Goal: Information Seeking & Learning: Learn about a topic

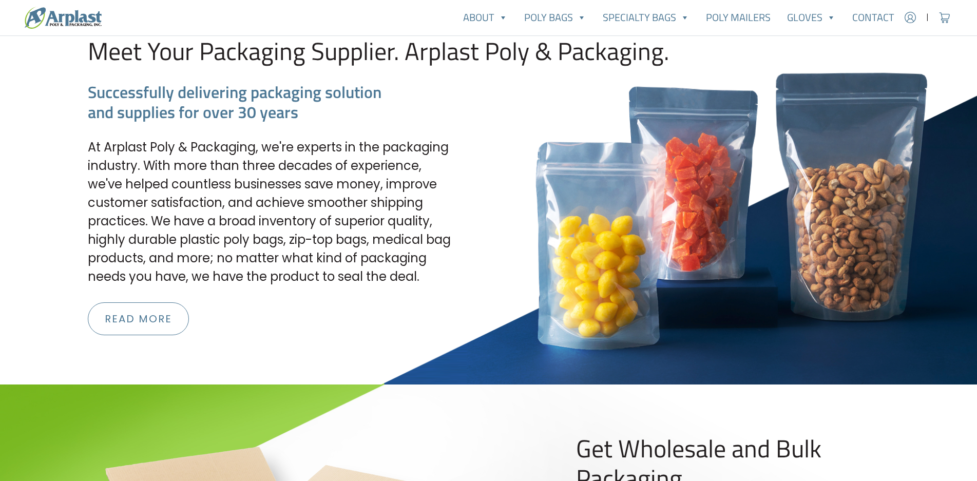
scroll to position [1232, 0]
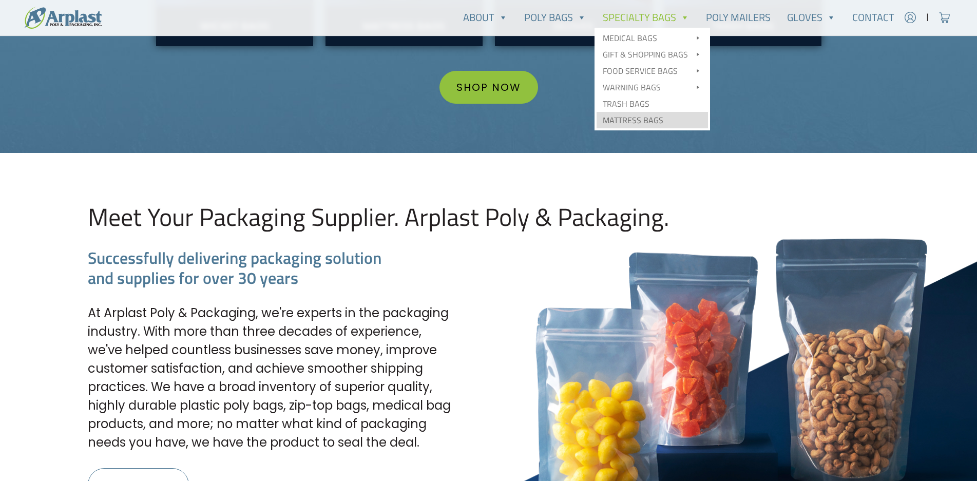
click at [635, 122] on link "Mattress Bags" at bounding box center [651, 120] width 111 height 16
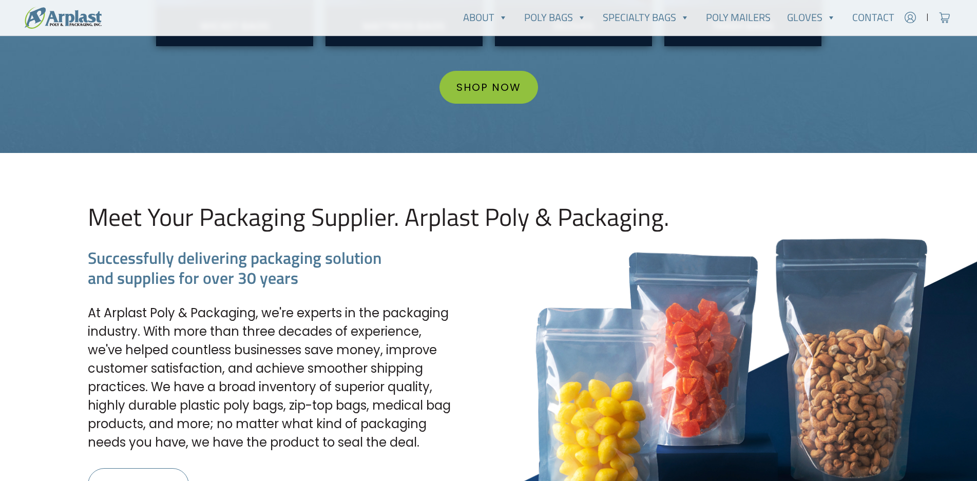
scroll to position [1271, 0]
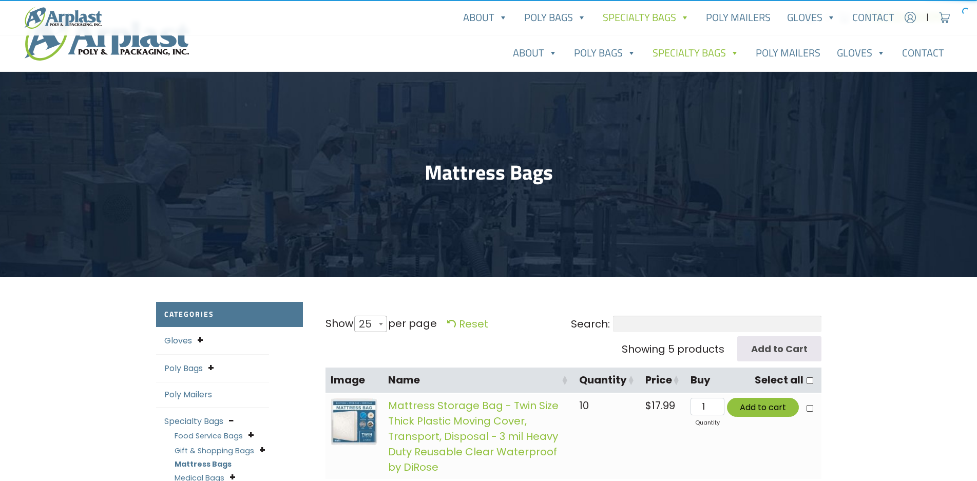
select select "25"
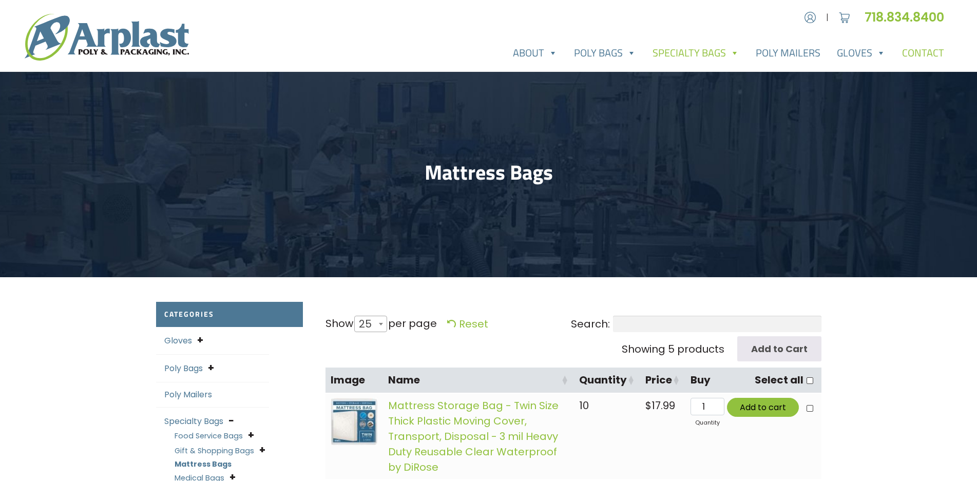
click at [919, 49] on link "Contact" at bounding box center [923, 53] width 59 height 21
click at [921, 50] on link "Contact" at bounding box center [923, 53] width 59 height 21
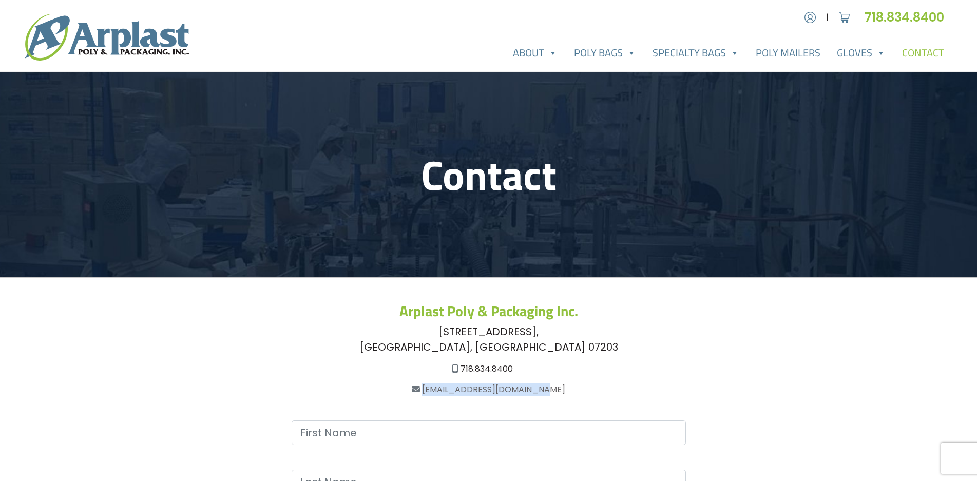
drag, startPoint x: 562, startPoint y: 390, endPoint x: 435, endPoint y: 386, distance: 126.8
click at [435, 386] on div "[EMAIL_ADDRESS][DOMAIN_NAME]" at bounding box center [488, 389] width 665 height 12
copy link "[EMAIL_ADDRESS][DOMAIN_NAME]"
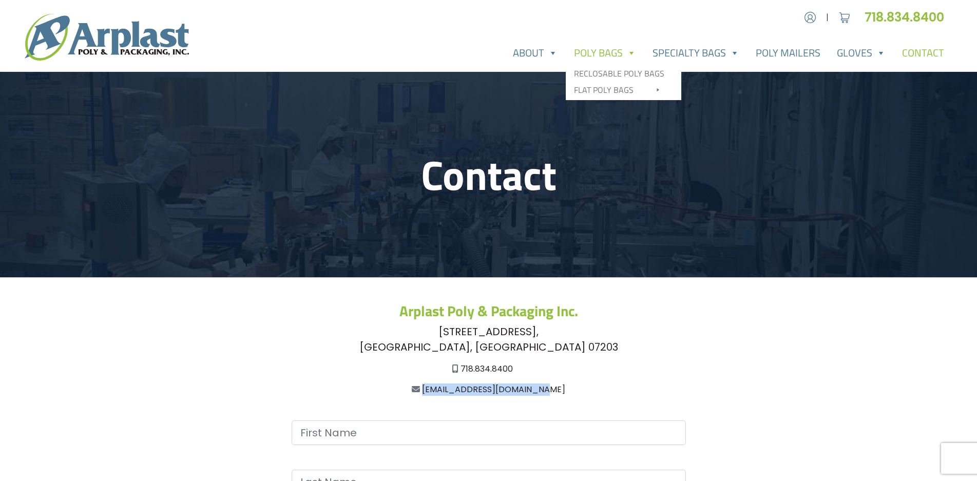
click at [609, 48] on link "Poly Bags" at bounding box center [605, 53] width 79 height 21
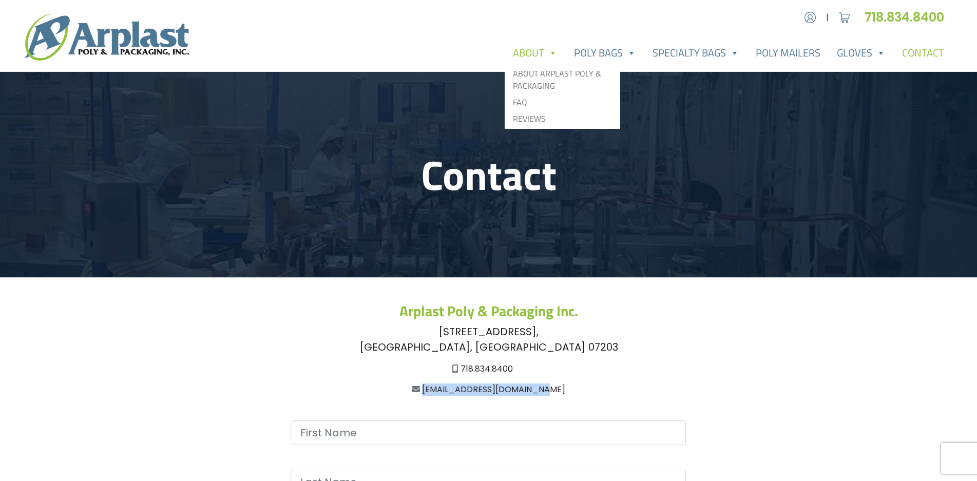
click at [527, 50] on link "About" at bounding box center [535, 53] width 61 height 21
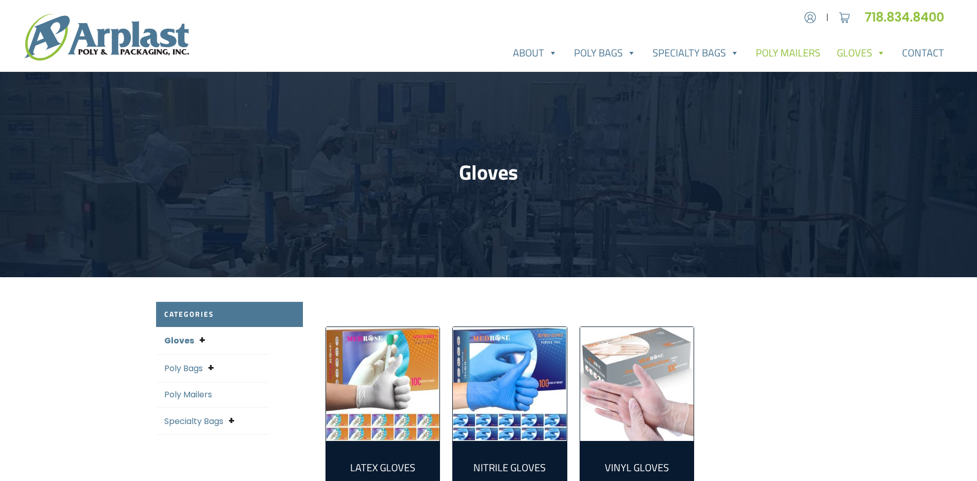
click at [768, 53] on link "Poly Mailers" at bounding box center [787, 53] width 81 height 21
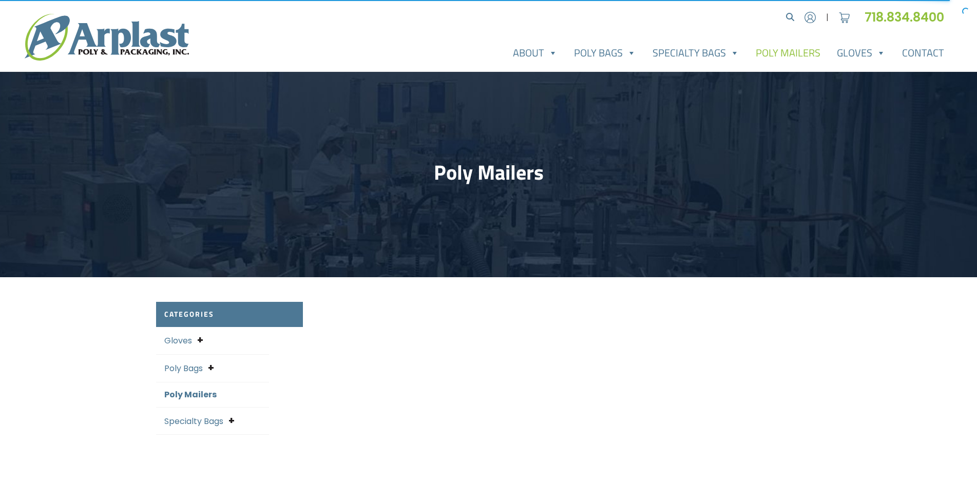
scroll to position [33, 0]
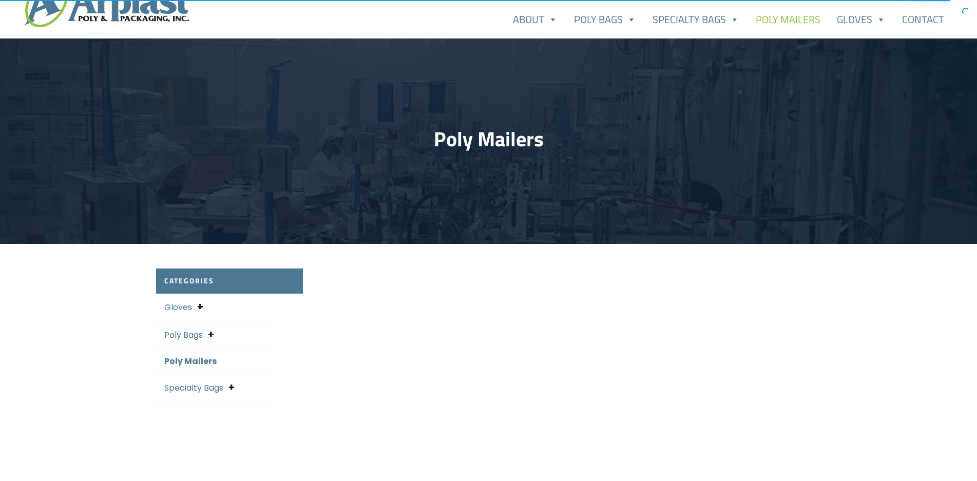
select select "25"
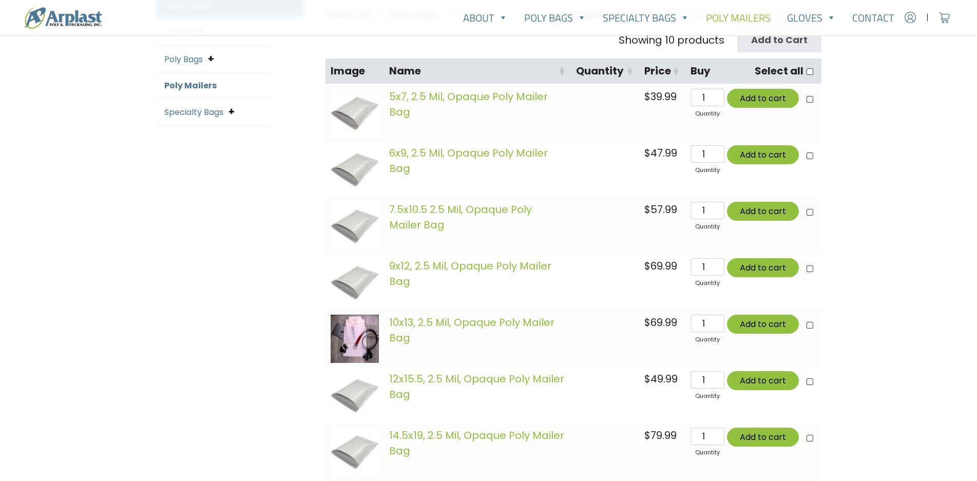
scroll to position [308, 0]
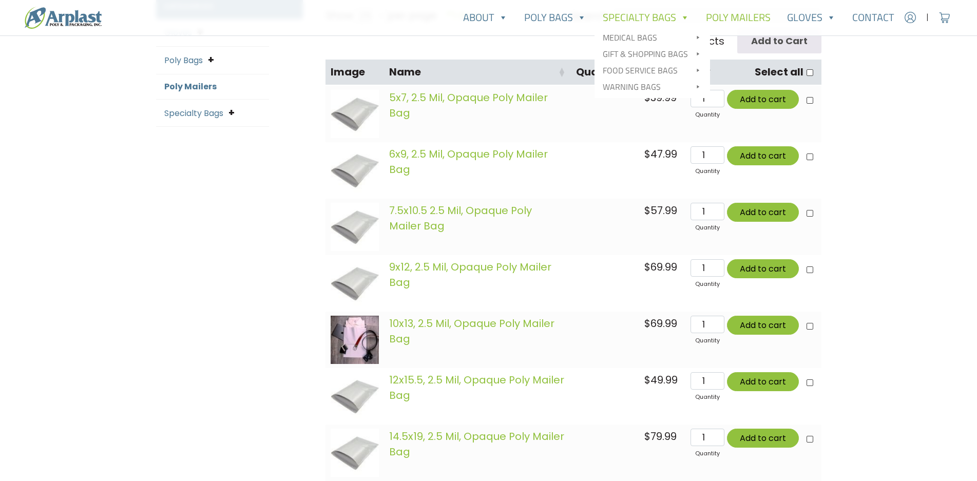
click at [632, 18] on link "Specialty Bags" at bounding box center [645, 17] width 103 height 21
click at [627, 14] on link "Specialty Bags" at bounding box center [645, 17] width 103 height 21
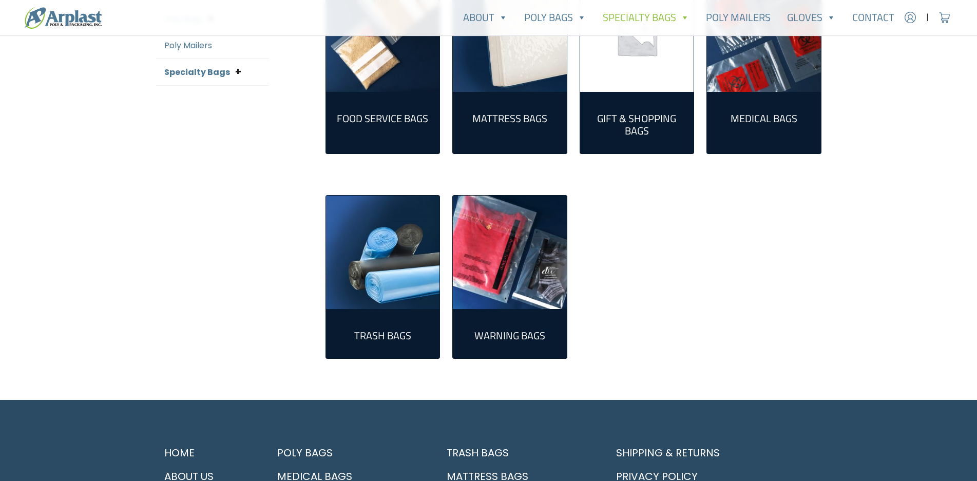
scroll to position [359, 0]
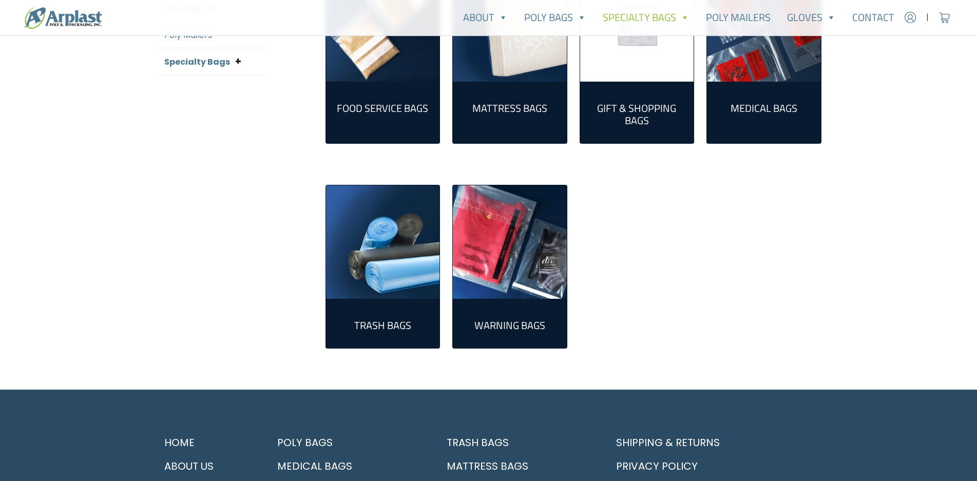
click at [518, 324] on h2 "Warning Bags (8)" at bounding box center [510, 325] width 98 height 12
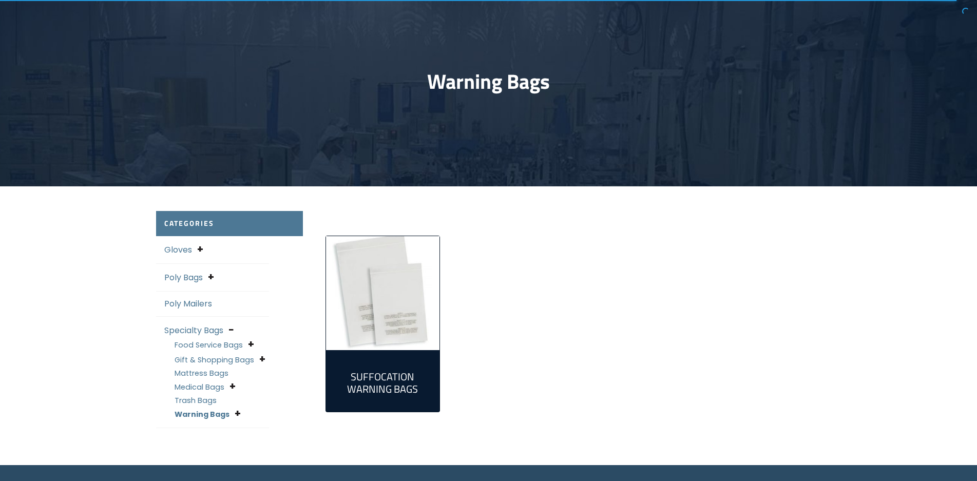
scroll to position [103, 0]
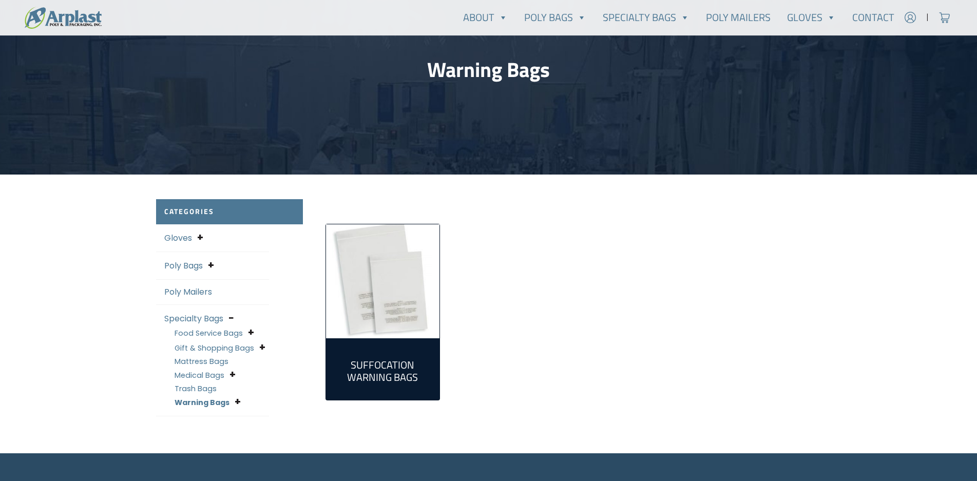
click at [409, 363] on h2 "Suffocation Warning Bags (8)" at bounding box center [383, 371] width 98 height 25
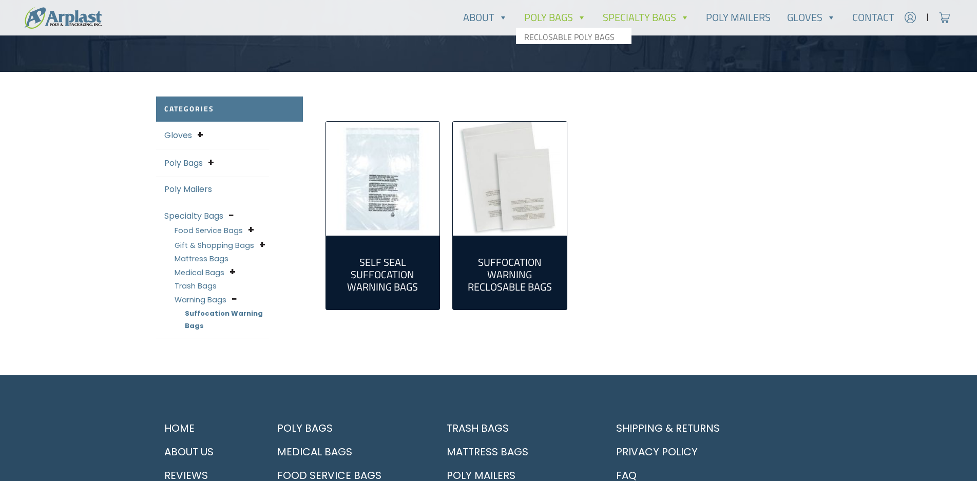
click at [560, 17] on link "Poly Bags" at bounding box center [555, 17] width 79 height 21
click at [554, 18] on link "Poly Bags" at bounding box center [555, 17] width 79 height 21
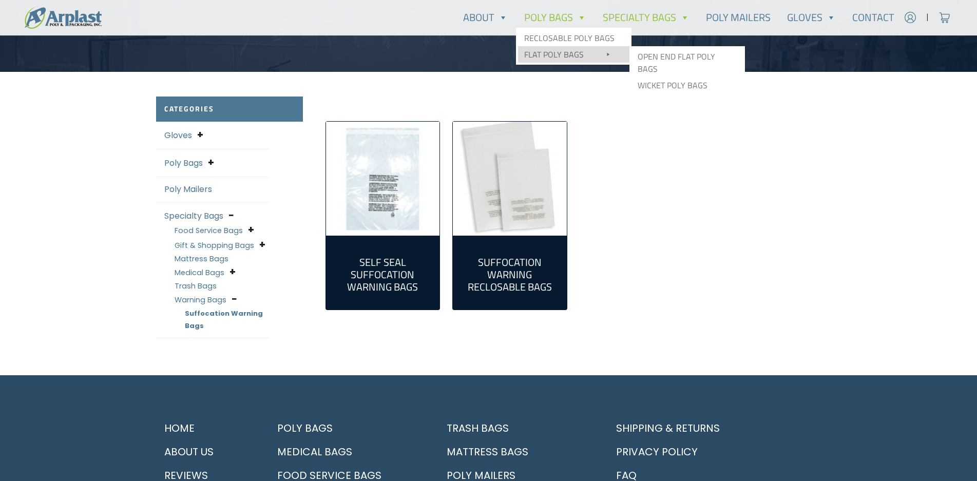
click at [557, 54] on link "Flat Poly Bags" at bounding box center [573, 54] width 111 height 16
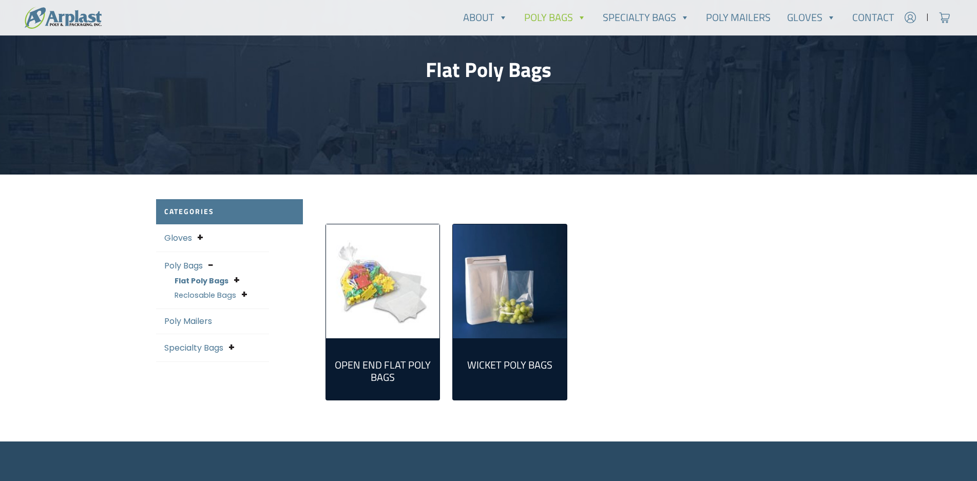
click at [197, 349] on link "Specialty Bags" at bounding box center [193, 348] width 59 height 12
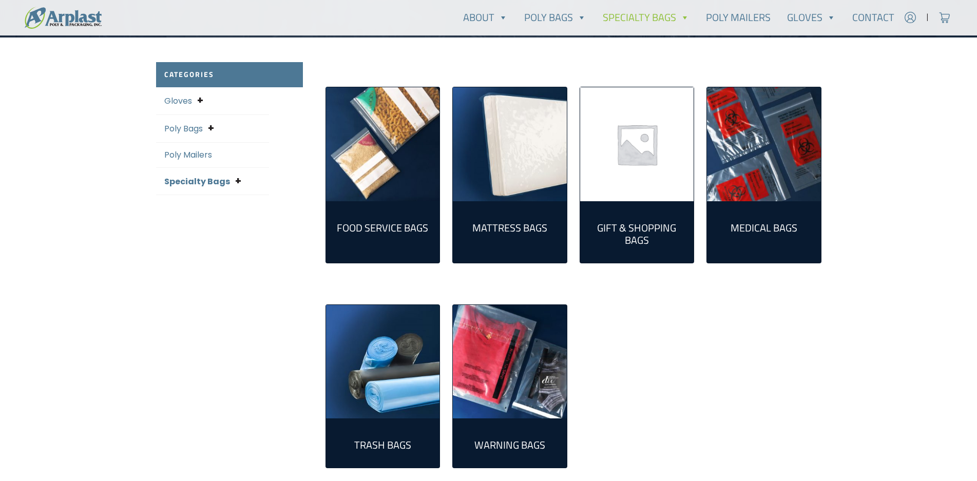
scroll to position [257, 0]
